Goal: Check status: Check status

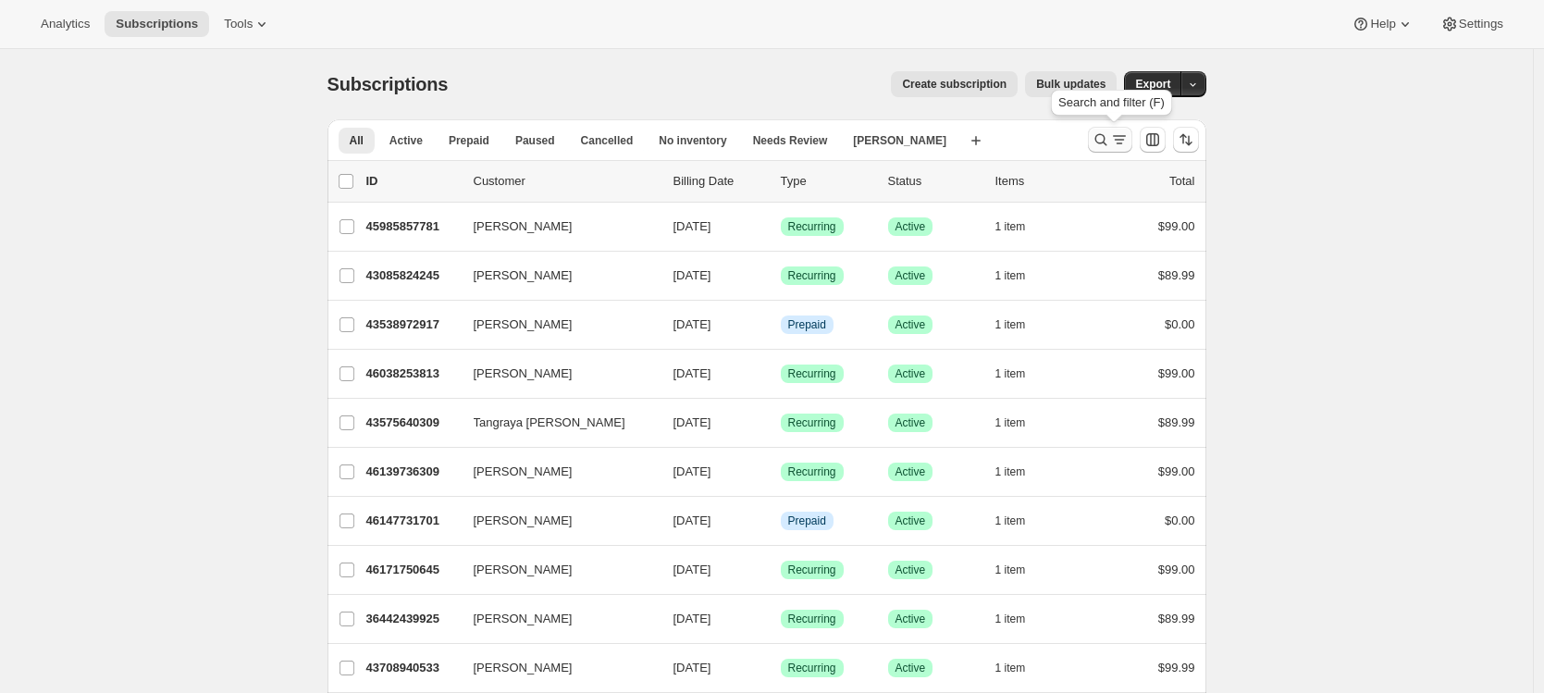
click at [1102, 139] on icon "Search and filter results" at bounding box center [1100, 139] width 18 height 18
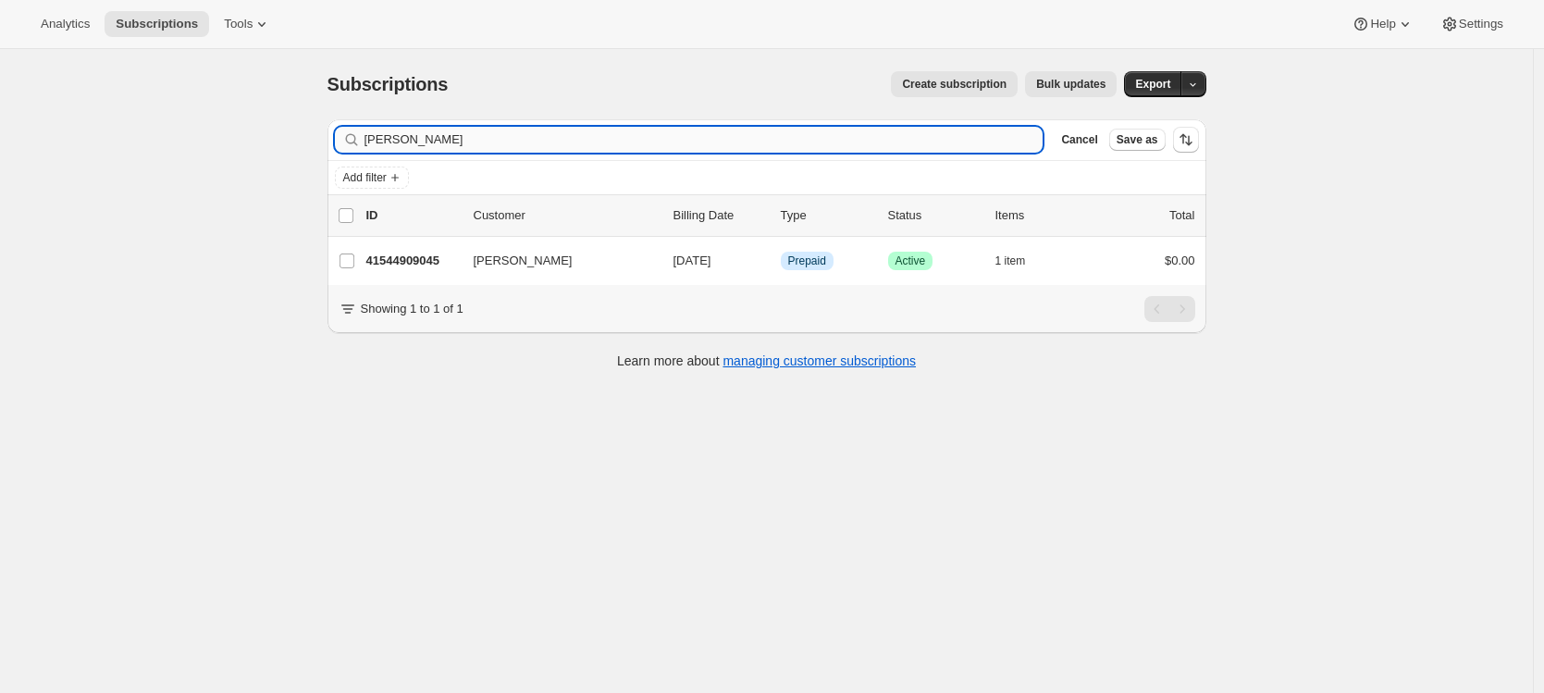
type input "[PERSON_NAME]"
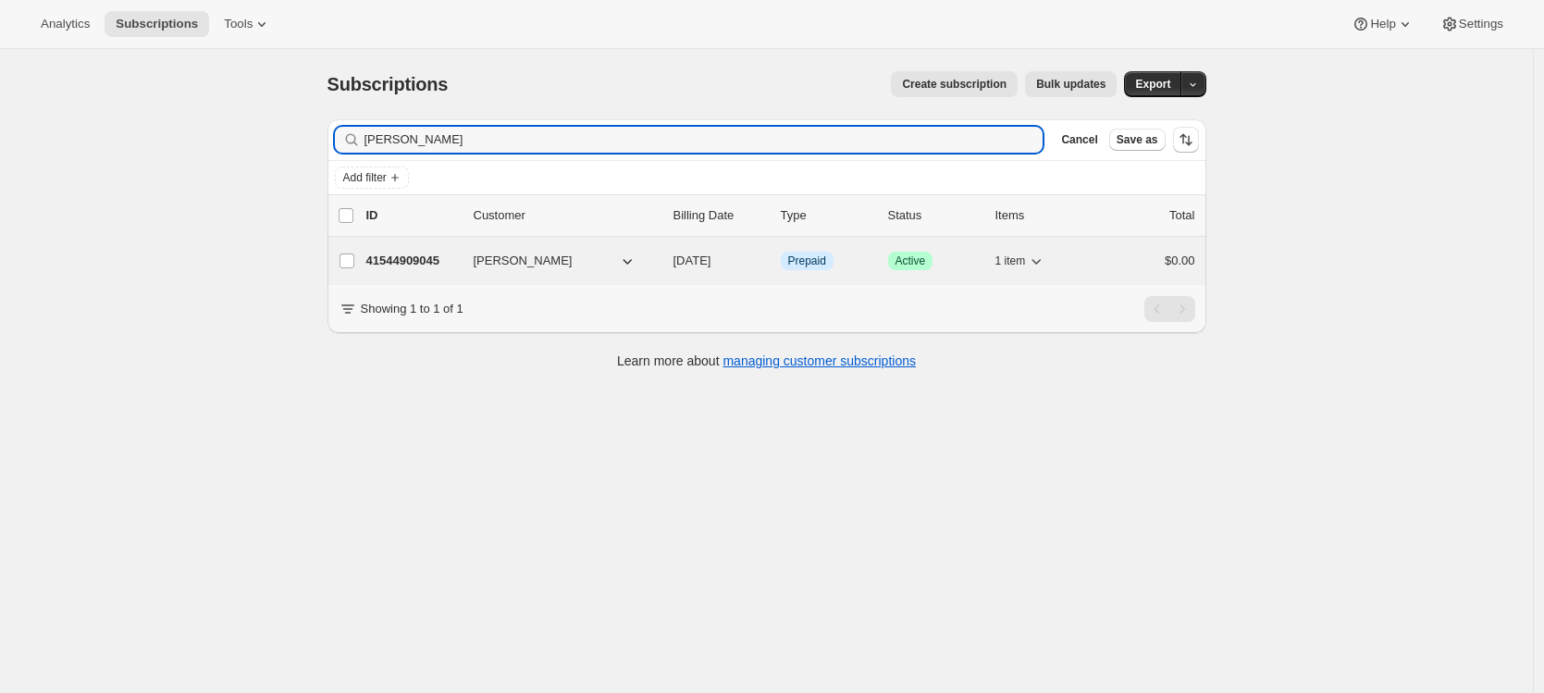
click at [429, 266] on p "41544909045" at bounding box center [412, 261] width 92 height 18
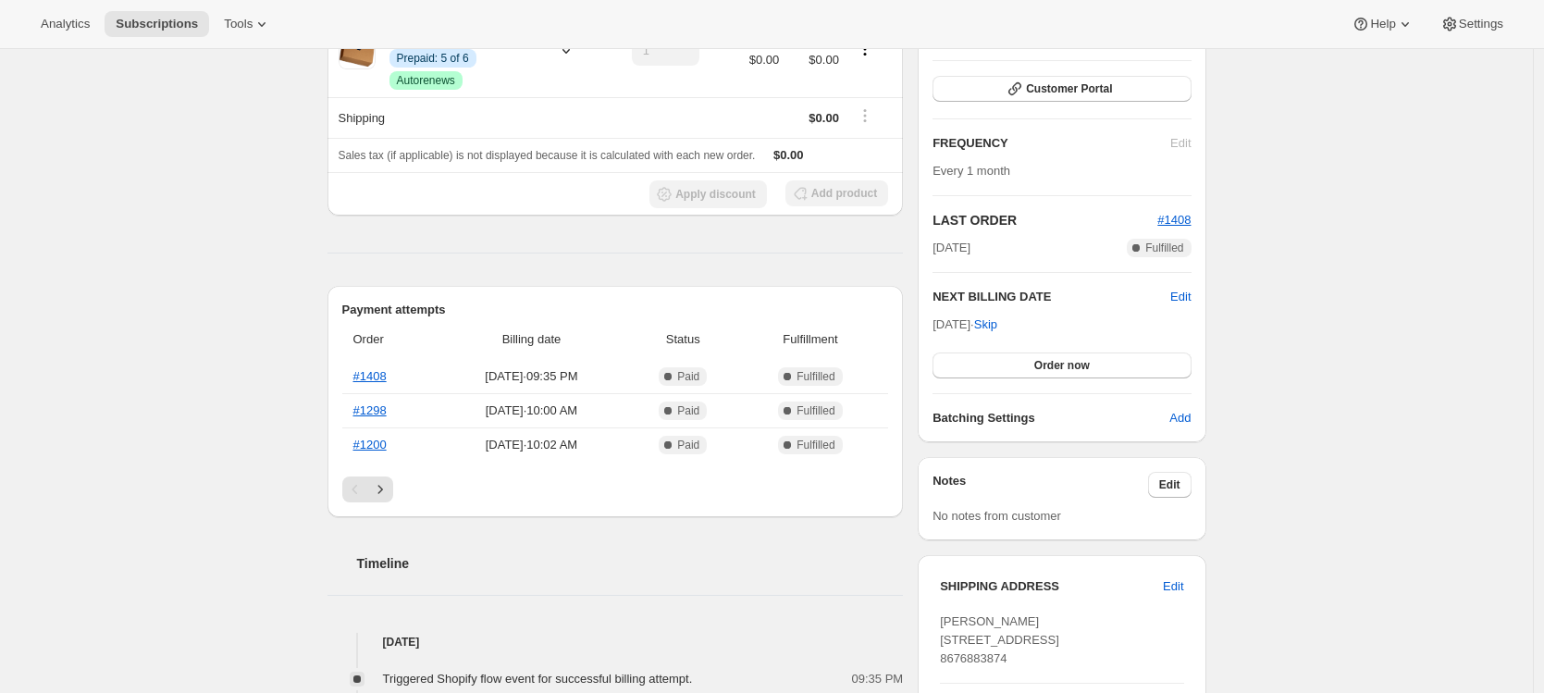
scroll to position [280, 0]
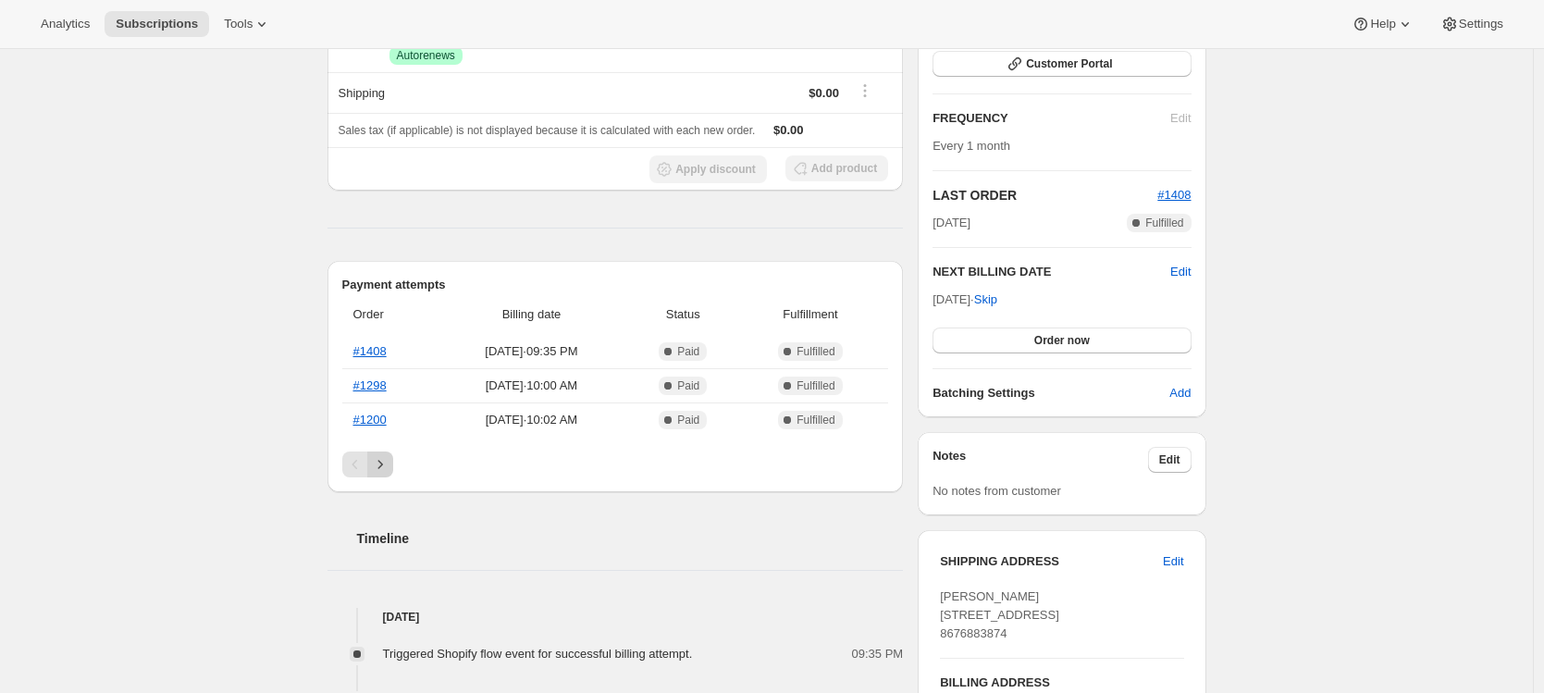
click at [389, 459] on icon "Next" at bounding box center [380, 464] width 18 height 18
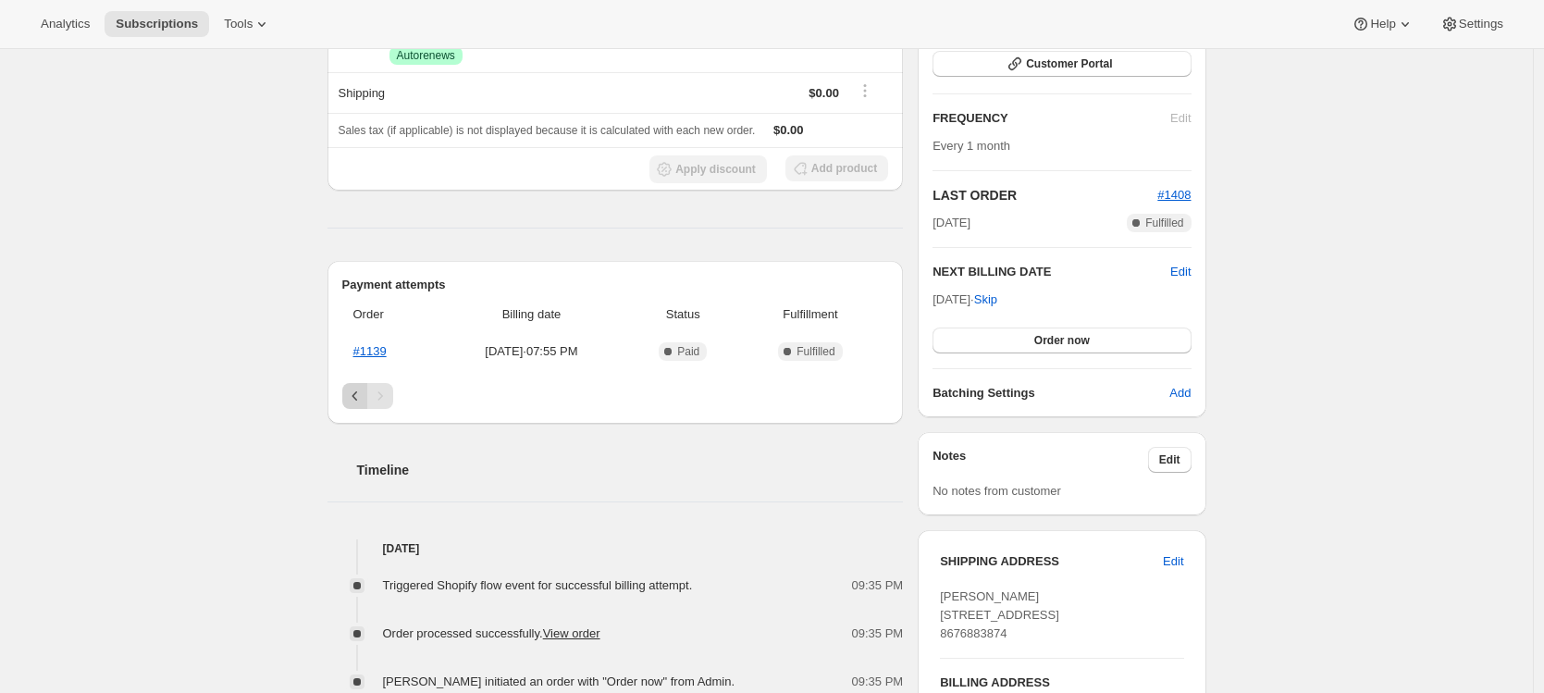
click at [356, 398] on icon "Previous" at bounding box center [355, 396] width 18 height 18
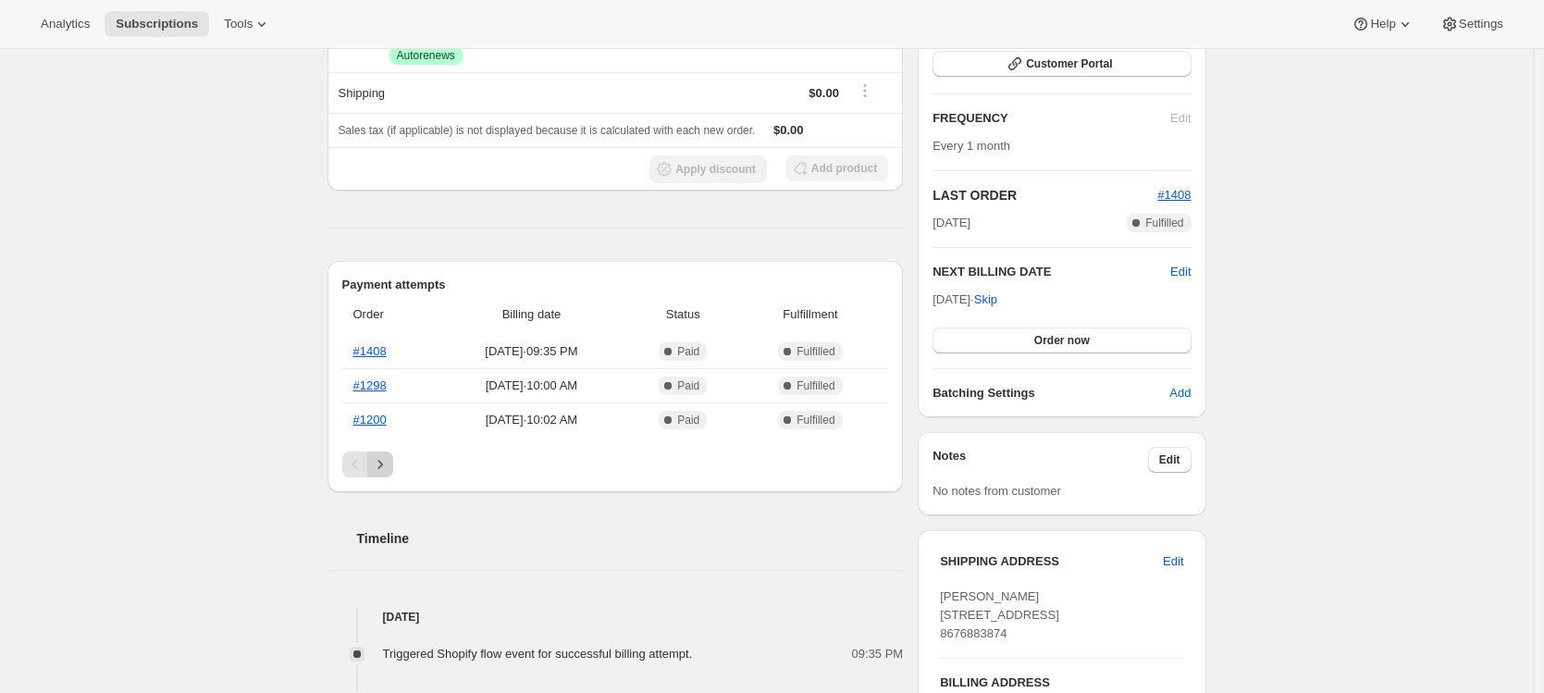
click at [382, 459] on icon "Next" at bounding box center [380, 464] width 18 height 18
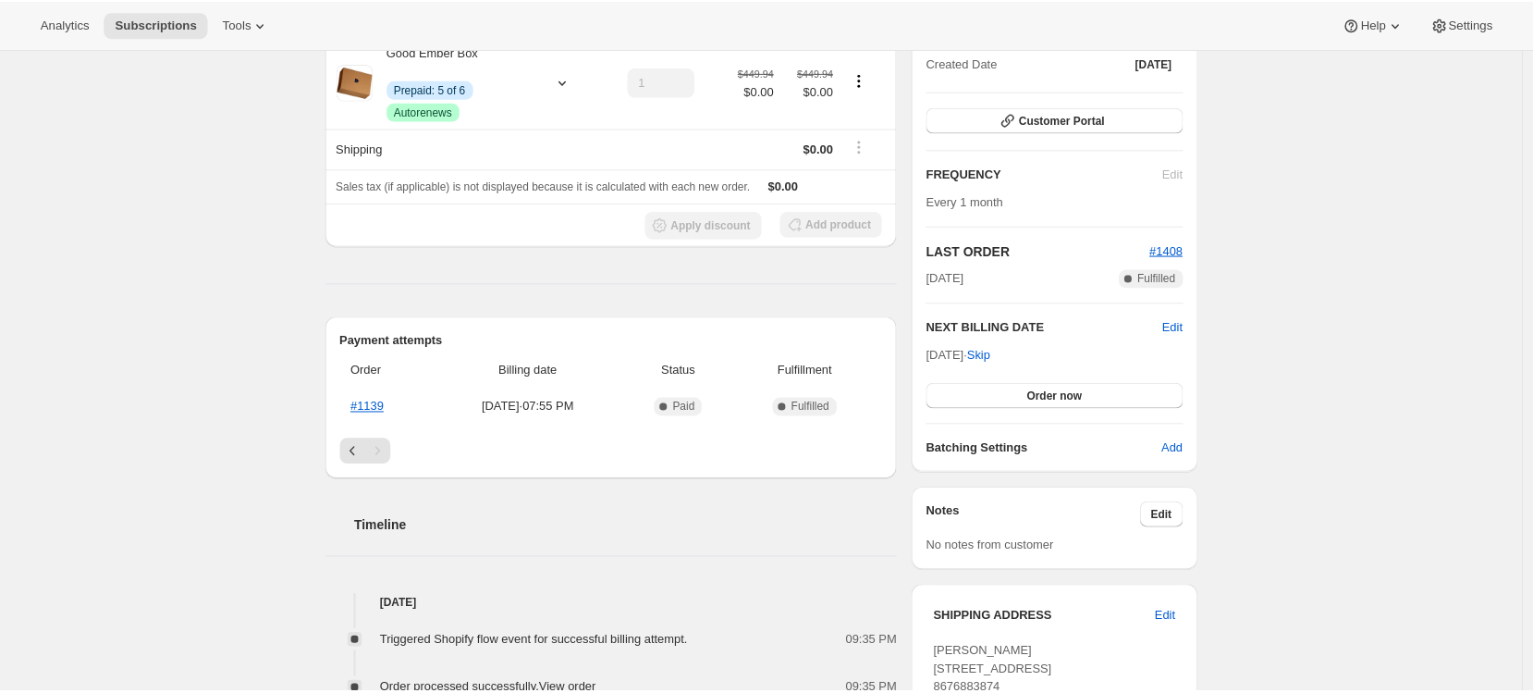
scroll to position [445, 0]
